Goal: Task Accomplishment & Management: Complete application form

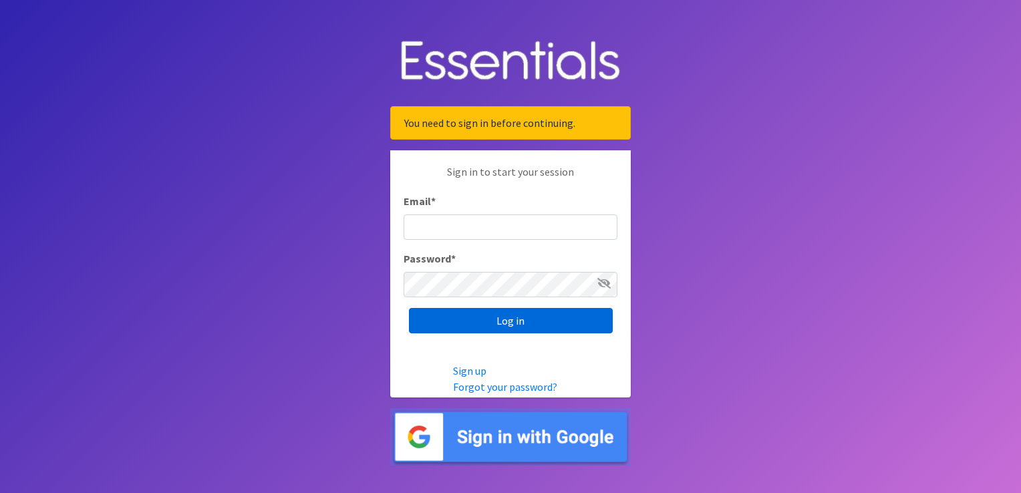
type input "[EMAIL_ADDRESS][DOMAIN_NAME]"
click at [548, 313] on input "Log in" at bounding box center [511, 320] width 204 height 25
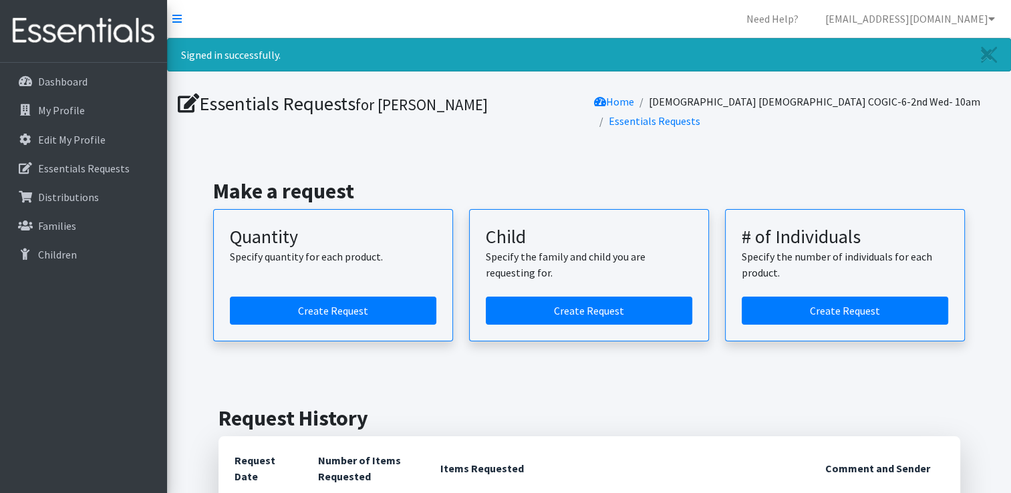
click at [548, 313] on article "Child Specify the family and child you are requesting for. Create Request" at bounding box center [589, 275] width 240 height 132
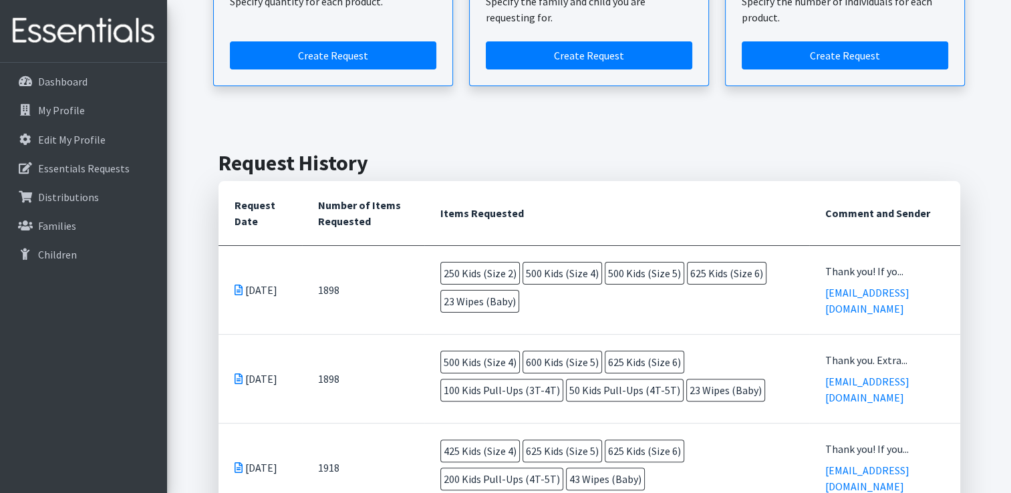
scroll to position [264, 0]
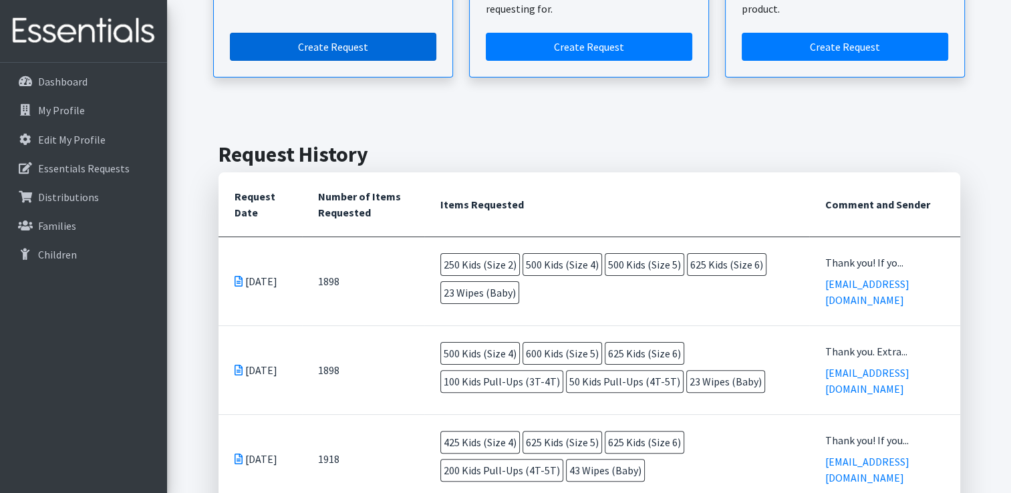
click at [358, 39] on link "Create Request" at bounding box center [333, 47] width 206 height 28
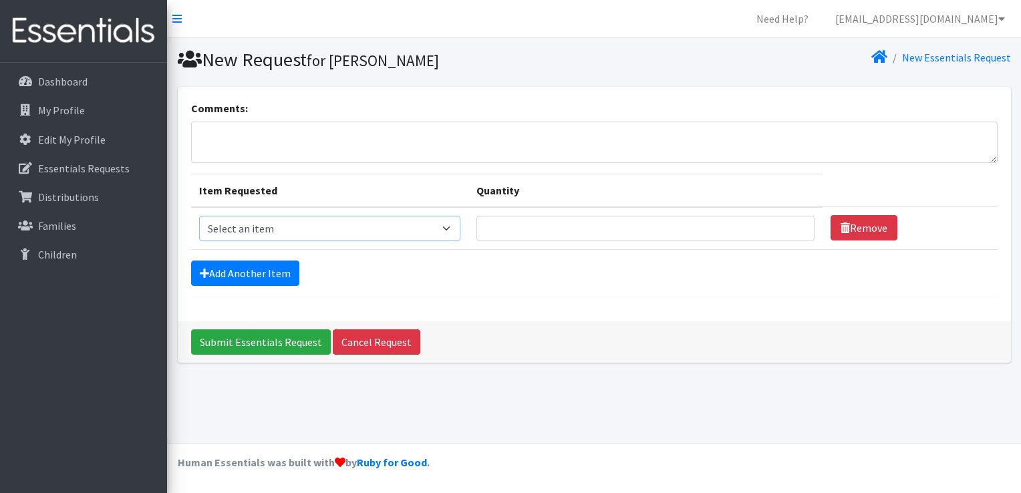
click at [449, 223] on select "Select an item Kids (Newborn) Kids (Size 1) Kids (Size 2) Kids (Size 3) Kids (S…" at bounding box center [330, 228] width 262 height 25
select select "3420"
click at [199, 216] on select "Select an item Kids (Newborn) Kids (Size 1) Kids (Size 2) Kids (Size 3) Kids (S…" at bounding box center [330, 228] width 262 height 25
click at [502, 222] on input "Quantity" at bounding box center [645, 228] width 338 height 25
type input "250"
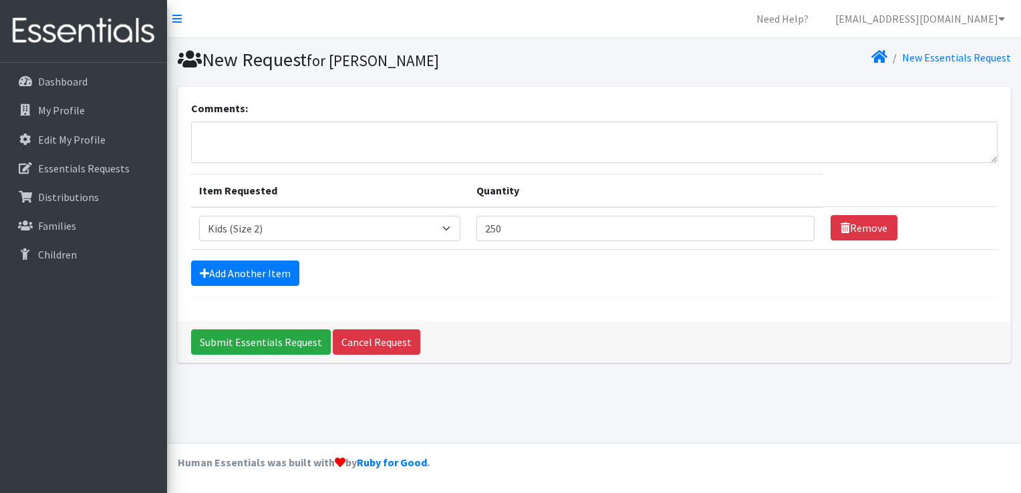
click at [315, 282] on div "Add Another Item" at bounding box center [594, 272] width 806 height 25
click at [285, 277] on link "Add Another Item" at bounding box center [245, 272] width 108 height 25
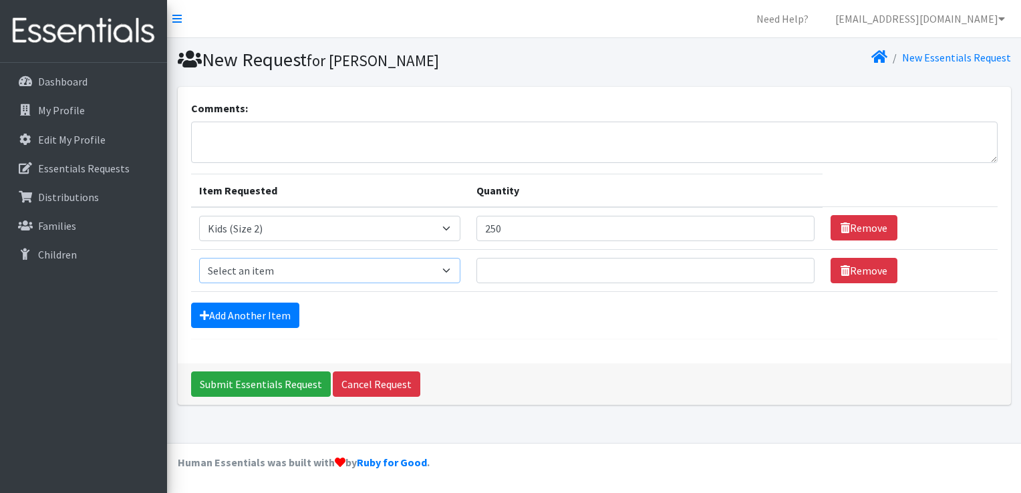
click at [448, 264] on select "Select an item Kids (Newborn) Kids (Size 1) Kids (Size 2) Kids (Size 3) Kids (S…" at bounding box center [330, 270] width 262 height 25
select select "3393"
click at [199, 258] on select "Select an item Kids (Newborn) Kids (Size 1) Kids (Size 2) Kids (Size 3) Kids (S…" at bounding box center [330, 270] width 262 height 25
click at [493, 267] on input "Quantity" at bounding box center [645, 270] width 338 height 25
type input "500"
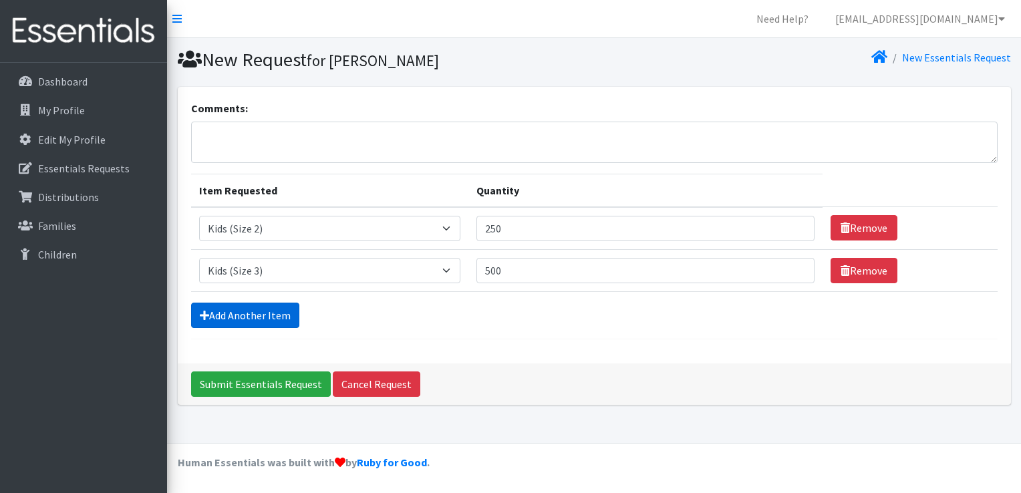
click at [291, 315] on link "Add Another Item" at bounding box center [245, 315] width 108 height 25
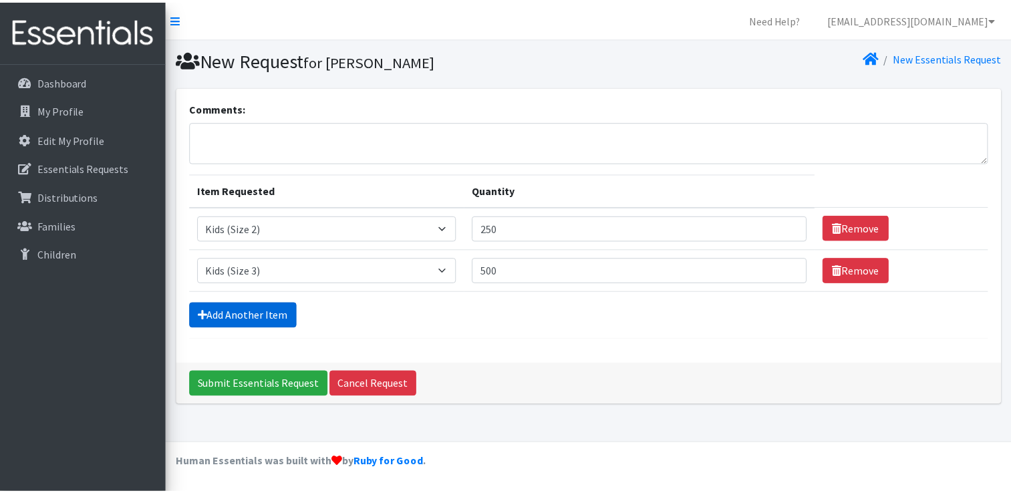
scroll to position [12, 0]
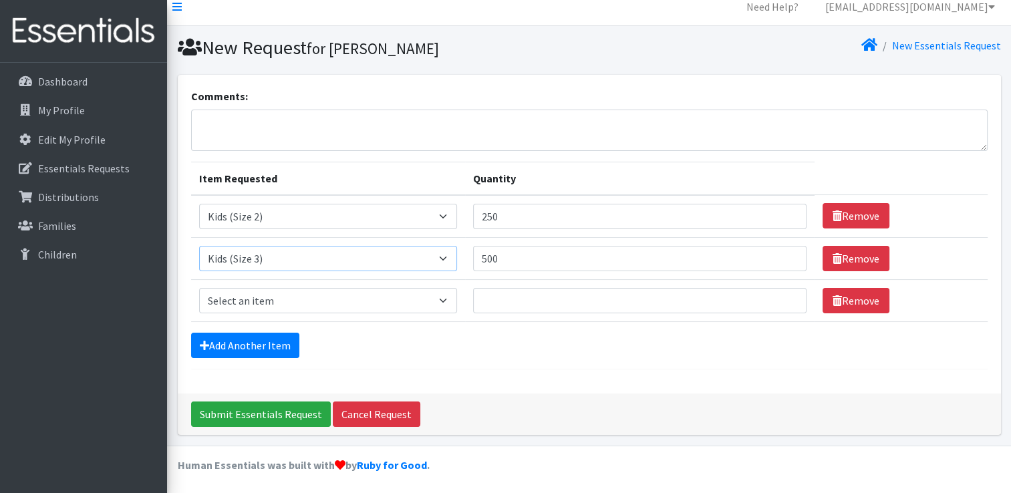
click at [449, 257] on select "Select an item Kids (Newborn) Kids (Size 1) Kids (Size 2) Kids (Size 3) Kids (S…" at bounding box center [328, 258] width 258 height 25
select select "3394"
click at [199, 246] on select "Select an item Kids (Newborn) Kids (Size 1) Kids (Size 2) Kids (Size 3) Kids (S…" at bounding box center [328, 258] width 258 height 25
click at [238, 293] on select "Select an item Kids (Newborn) Kids (Size 1) Kids (Size 2) Kids (Size 3) Kids (S…" at bounding box center [328, 300] width 258 height 25
click at [244, 303] on select "Select an item Kids (Newborn) Kids (Size 1) Kids (Size 2) Kids (Size 3) Kids (S…" at bounding box center [328, 300] width 258 height 25
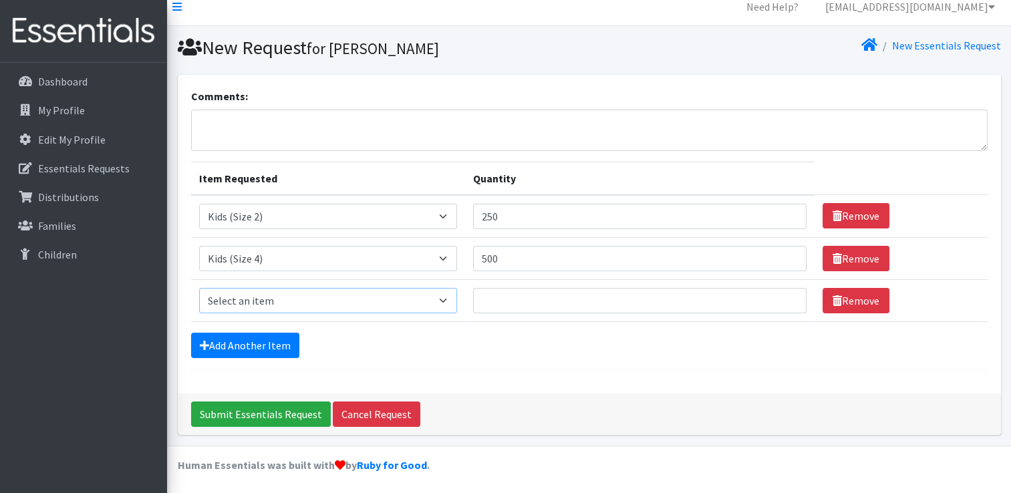
click at [446, 302] on select "Select an item Kids (Newborn) Kids (Size 1) Kids (Size 2) Kids (Size 3) Kids (S…" at bounding box center [328, 300] width 258 height 25
select select "3407"
click at [199, 288] on select "Select an item Kids (Newborn) Kids (Size 1) Kids (Size 2) Kids (Size 3) Kids (S…" at bounding box center [328, 300] width 258 height 25
click at [495, 306] on input "Quantity" at bounding box center [639, 300] width 333 height 25
type input "500"
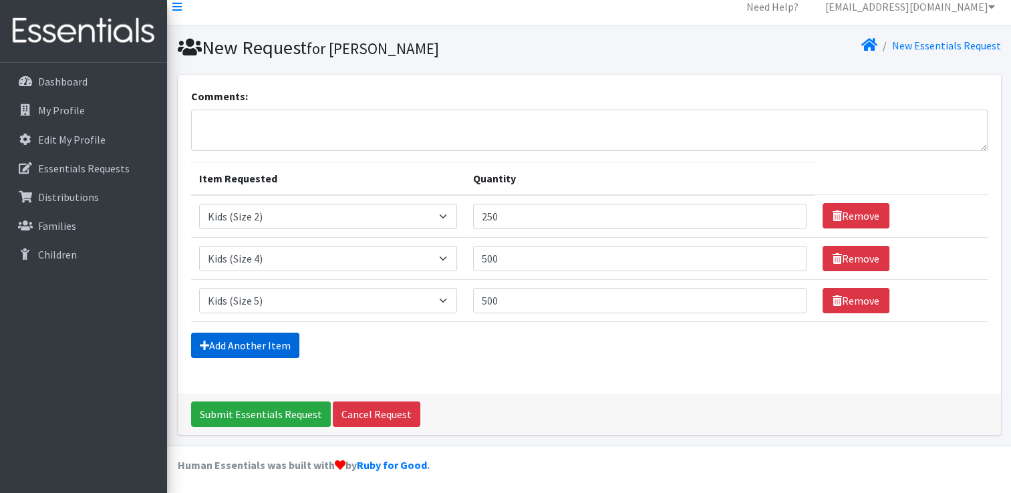
click at [257, 347] on link "Add Another Item" at bounding box center [245, 345] width 108 height 25
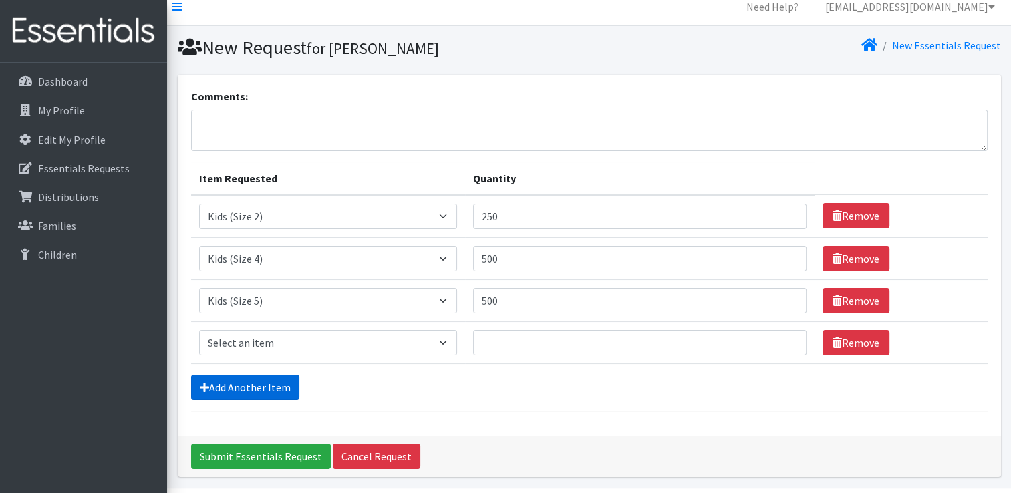
scroll to position [54, 0]
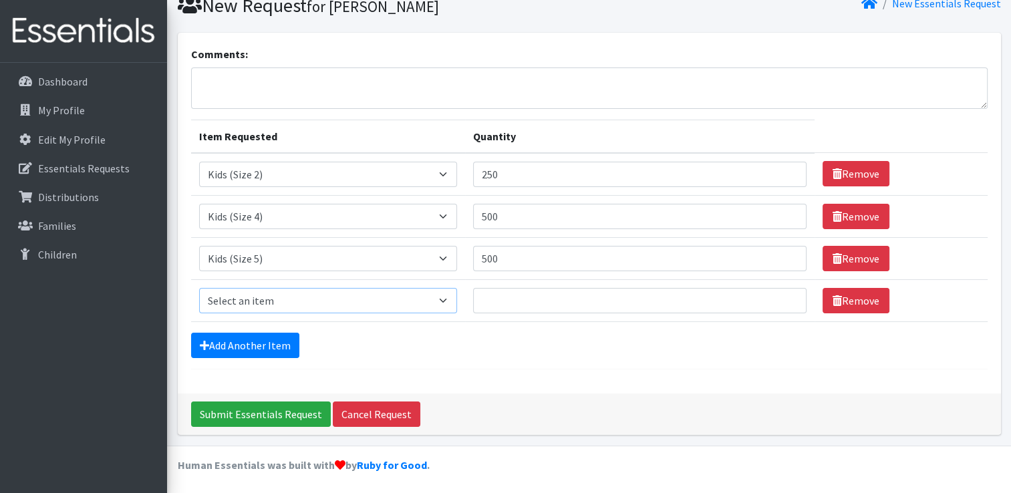
click at [446, 300] on select "Select an item Kids (Newborn) Kids (Size 1) Kids (Size 2) Kids (Size 3) Kids (S…" at bounding box center [328, 300] width 258 height 25
select select "3419"
click at [199, 288] on select "Select an item Kids (Newborn) Kids (Size 1) Kids (Size 2) Kids (Size 3) Kids (S…" at bounding box center [328, 300] width 258 height 25
click at [500, 304] on input "Quantity" at bounding box center [639, 300] width 333 height 25
type input "625"
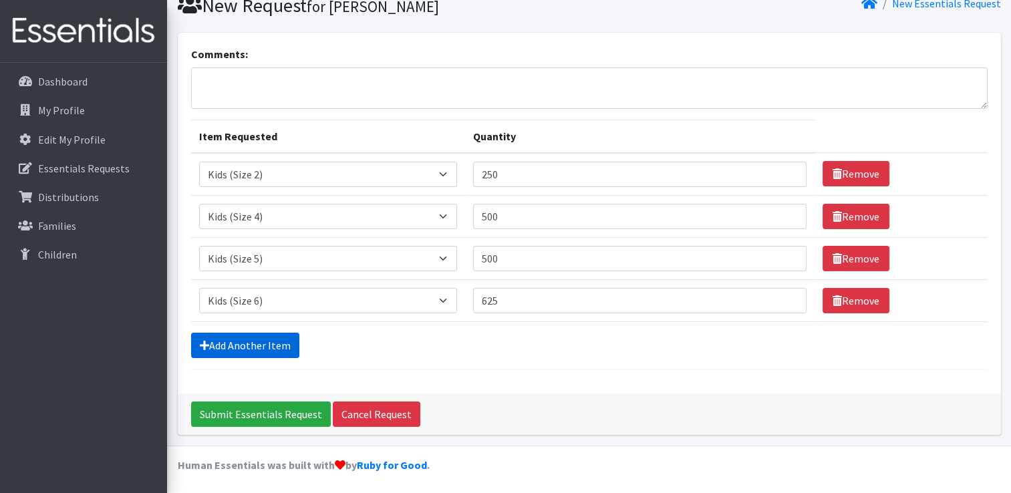
click at [234, 343] on link "Add Another Item" at bounding box center [245, 345] width 108 height 25
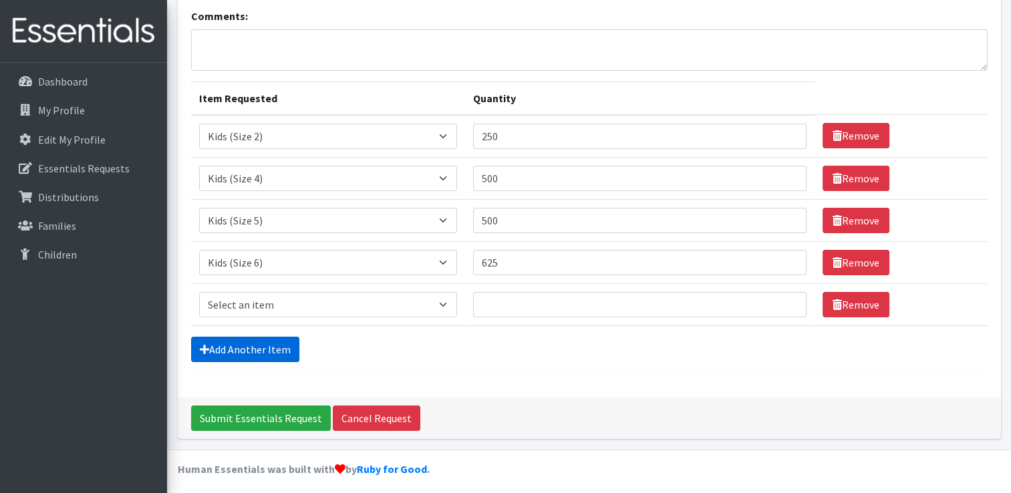
scroll to position [96, 0]
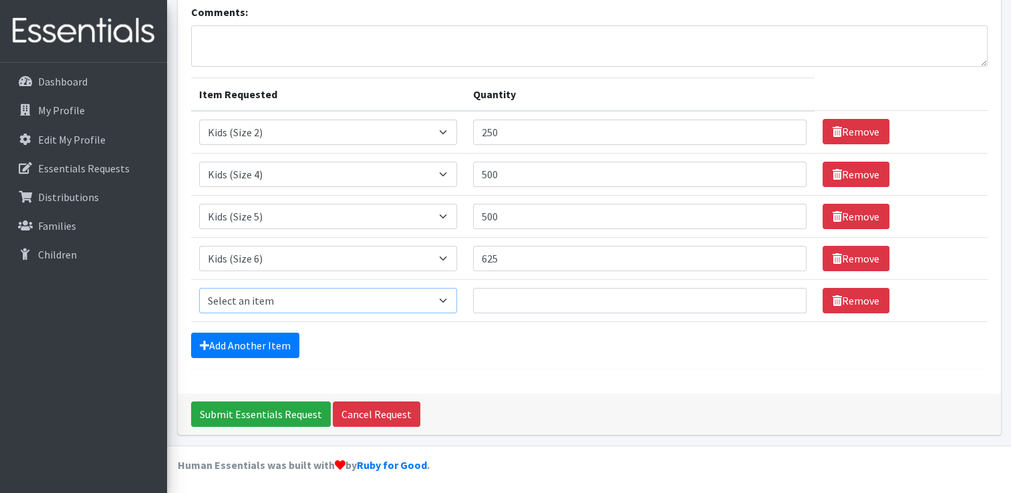
click at [448, 299] on select "Select an item Kids (Newborn) Kids (Size 1) Kids (Size 2) Kids (Size 3) Kids (S…" at bounding box center [328, 300] width 258 height 25
select select "3418"
click at [199, 288] on select "Select an item Kids (Newborn) Kids (Size 1) Kids (Size 2) Kids (Size 3) Kids (S…" at bounding box center [328, 300] width 258 height 25
click at [484, 299] on input "Quantity" at bounding box center [639, 300] width 333 height 25
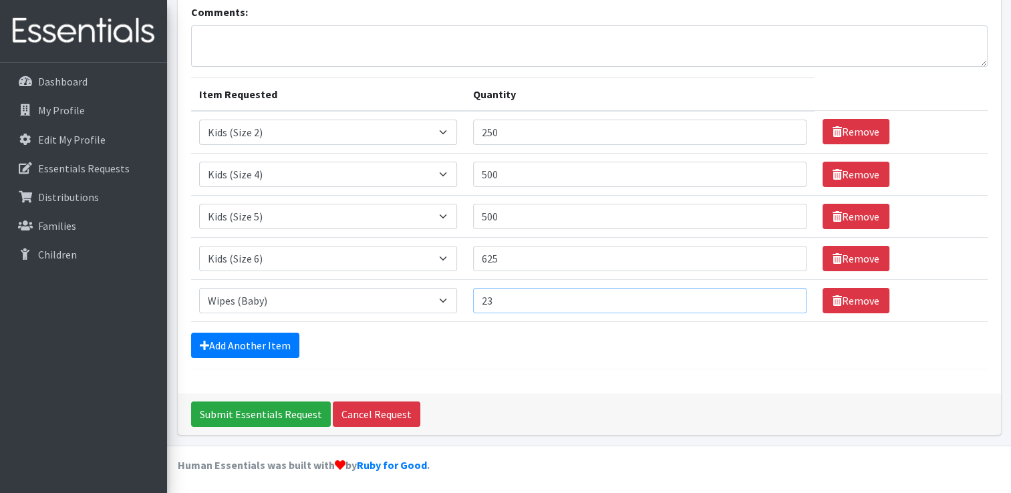
type input "23"
click at [487, 343] on div "Add Another Item" at bounding box center [589, 345] width 796 height 25
click at [282, 415] on input "Submit Essentials Request" at bounding box center [261, 413] width 140 height 25
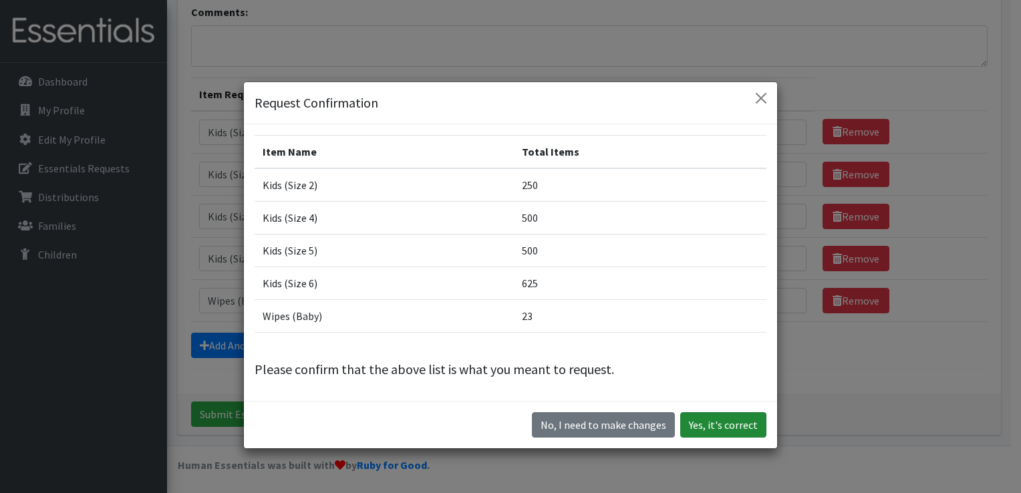
click at [706, 426] on button "Yes, it's correct" at bounding box center [723, 424] width 86 height 25
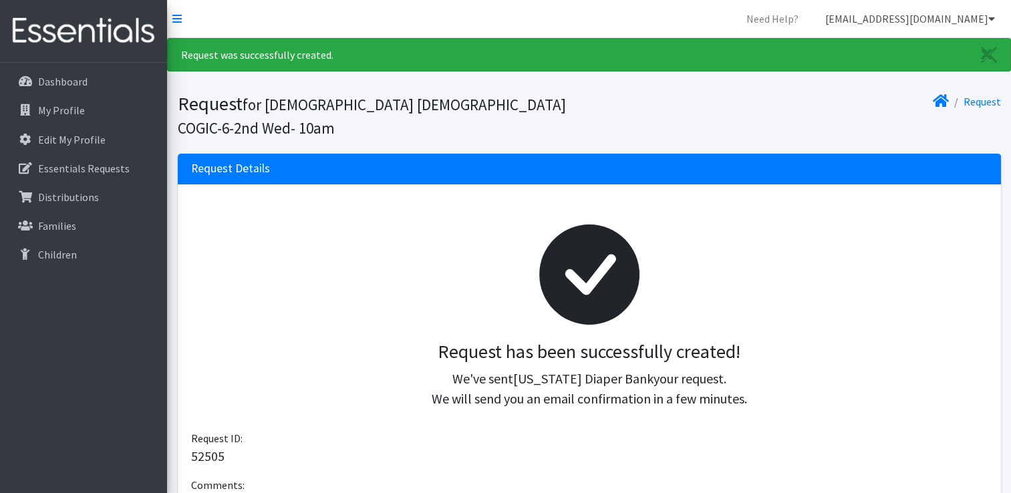
click at [993, 16] on icon at bounding box center [991, 18] width 7 height 11
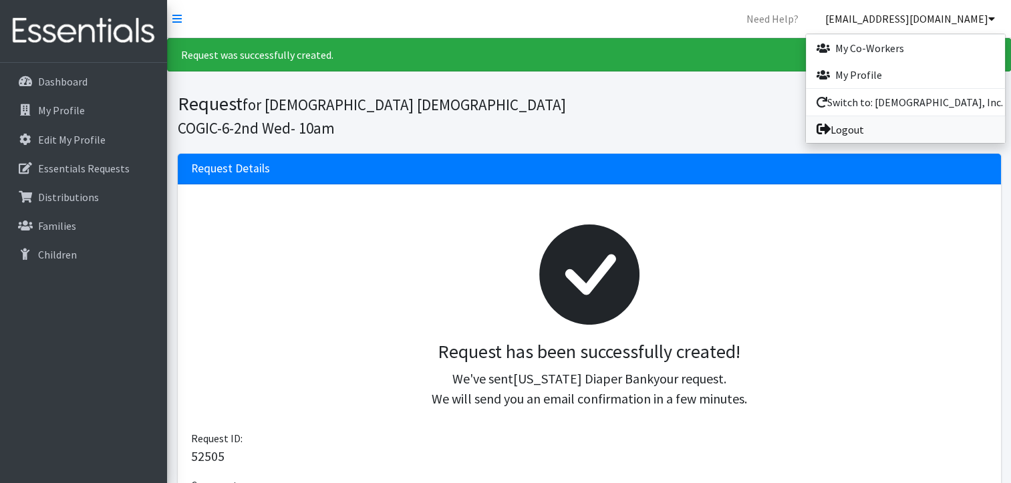
click at [864, 129] on link "Logout" at bounding box center [905, 129] width 199 height 27
